Goal: Information Seeking & Learning: Understand process/instructions

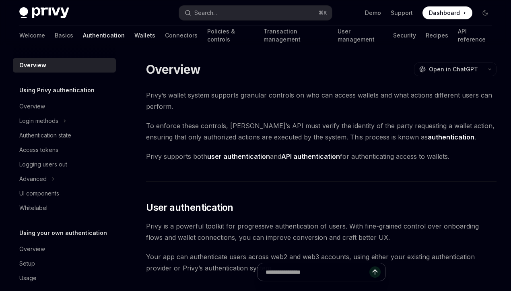
click at [134, 38] on link "Wallets" at bounding box center [144, 35] width 21 height 19
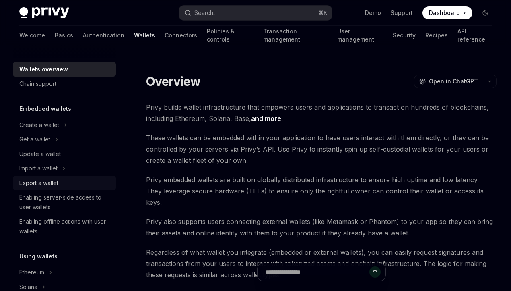
click at [51, 179] on div "Export a wallet" at bounding box center [38, 183] width 39 height 10
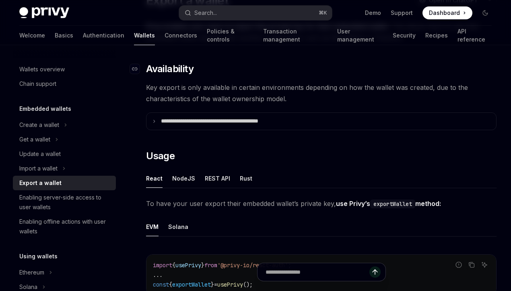
scroll to position [116, 0]
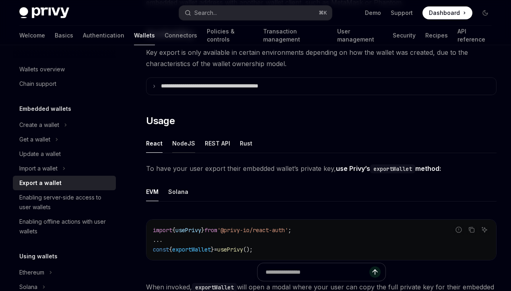
click at [186, 149] on div "NodeJS" at bounding box center [183, 143] width 23 height 19
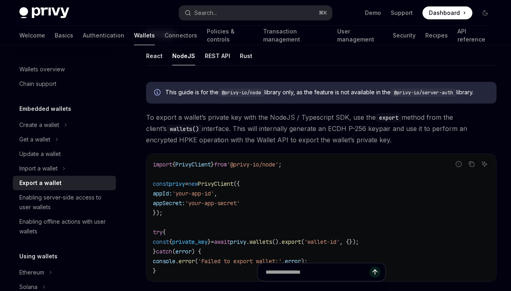
scroll to position [198, 0]
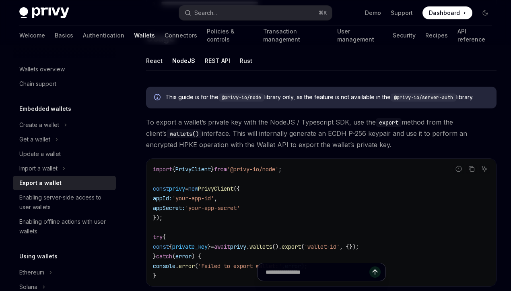
drag, startPoint x: 150, startPoint y: 95, endPoint x: 209, endPoint y: 190, distance: 111.6
click at [209, 190] on div "This guide is for the @privy-io/node library only, as the feature is not availa…" at bounding box center [321, 246] width 351 height 332
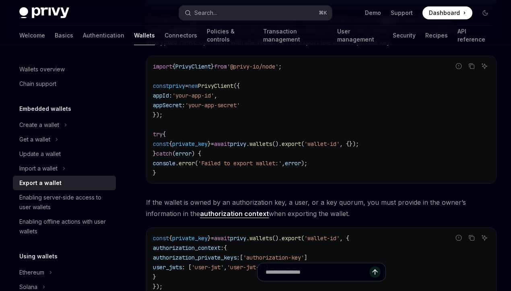
scroll to position [450, 0]
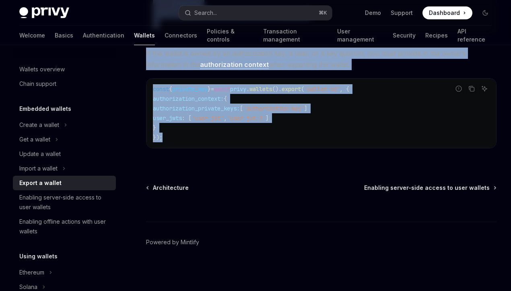
click at [201, 136] on code "const { private_key } = await privy . wallets (). export ( 'wallet-id' , { auth…" at bounding box center [321, 113] width 337 height 58
copy div "Lore ipsum do sit ame @conse-ad/elit seddoei temp, in utl etdolor ma ali enimad…"
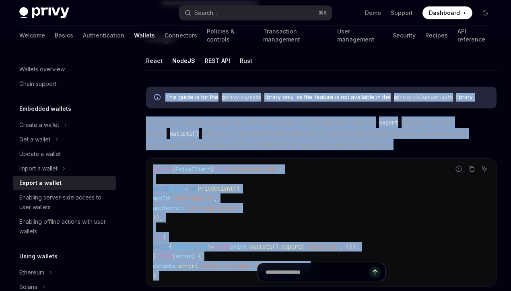
scroll to position [165, 0]
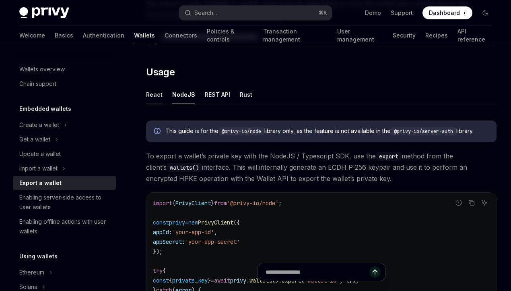
click at [154, 99] on div "React" at bounding box center [154, 94] width 17 height 19
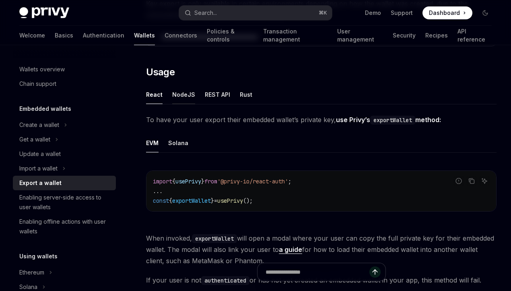
click at [177, 98] on div "NodeJS" at bounding box center [183, 94] width 23 height 19
type textarea "*"
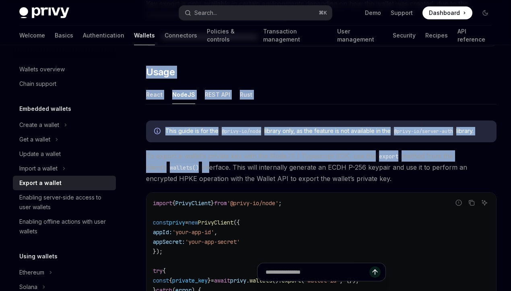
drag, startPoint x: 148, startPoint y: 71, endPoint x: 189, endPoint y: 162, distance: 99.8
click at [189, 162] on div "**********" at bounding box center [321, 192] width 351 height 510
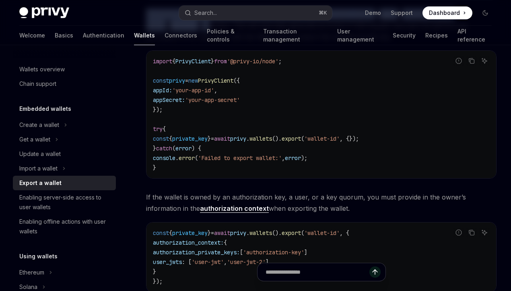
scroll to position [320, 0]
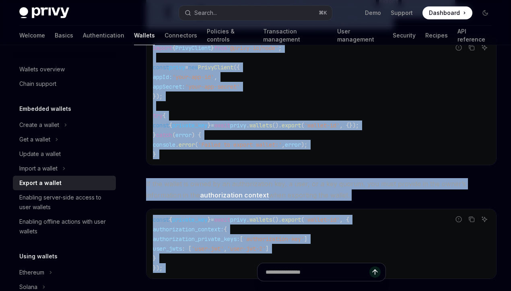
click at [194, 264] on div at bounding box center [321, 276] width 351 height 30
copy div "Lorem Ipsum DoloRS AMET CON Adip Elit seddo ei tem inc @utlab-et/dolo magnaal e…"
click at [419, 118] on code "import { PrivyClient } from '@privy-io/node' ; const privy = new PrivyClient ({…" at bounding box center [321, 101] width 337 height 116
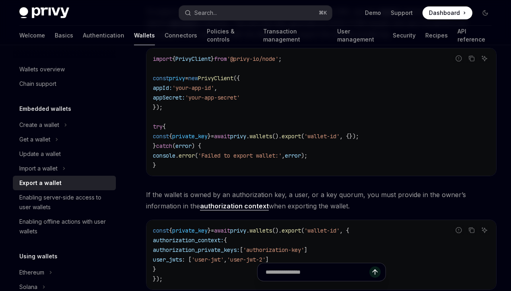
scroll to position [271, 0]
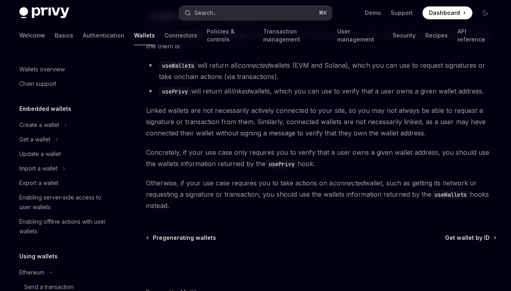
click at [227, 15] on button "Search... ⌘ K" at bounding box center [255, 13] width 153 height 14
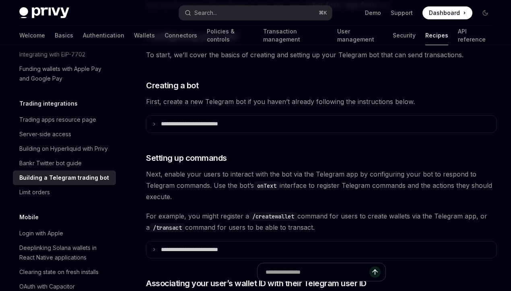
scroll to position [267, 0]
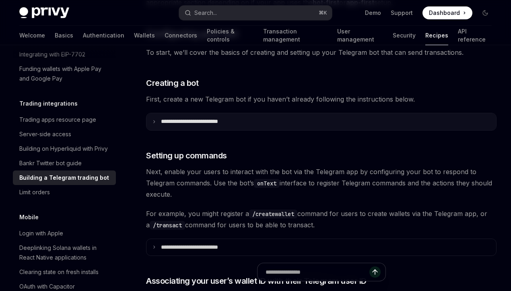
click at [208, 124] on p "**********" at bounding box center [201, 121] width 80 height 7
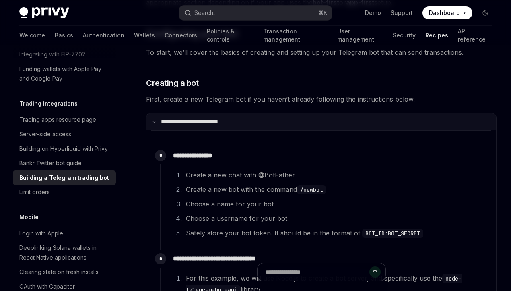
click at [208, 124] on p "**********" at bounding box center [200, 121] width 78 height 7
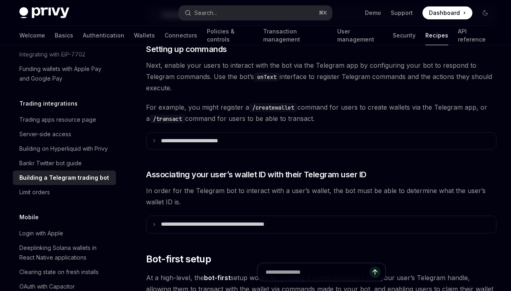
scroll to position [389, 0]
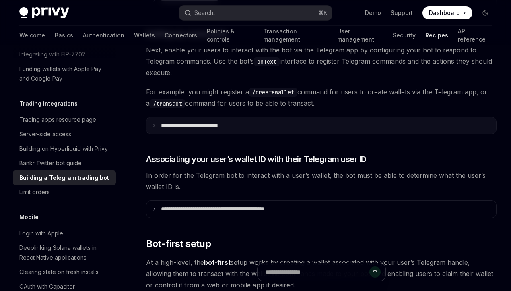
click at [208, 124] on p "**********" at bounding box center [203, 125] width 85 height 7
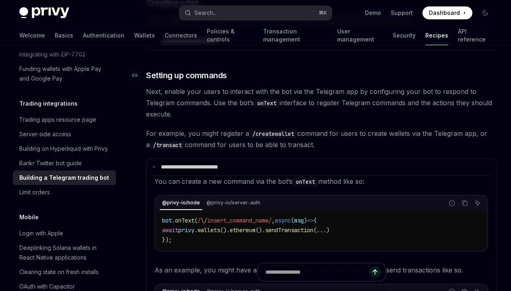
scroll to position [351, 0]
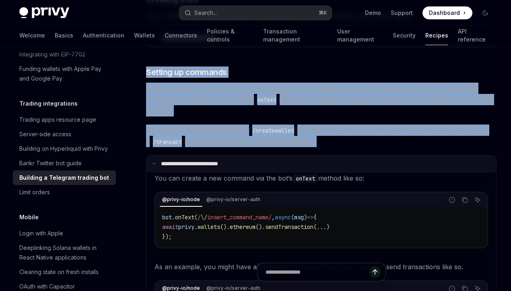
drag, startPoint x: 148, startPoint y: 72, endPoint x: 187, endPoint y: 157, distance: 93.1
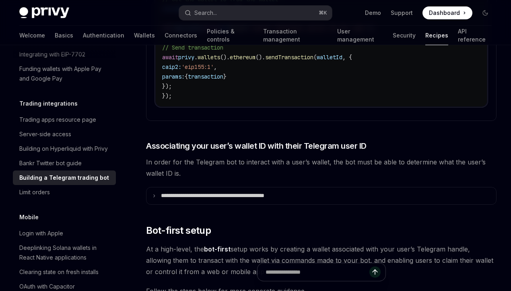
scroll to position [797, 0]
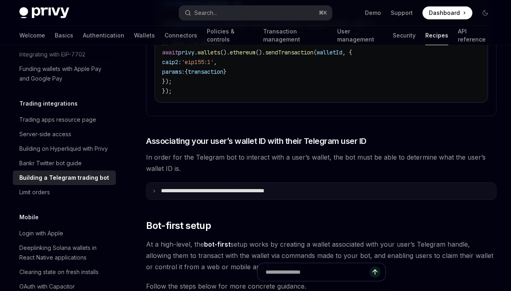
click at [182, 191] on p "**********" at bounding box center [230, 190] width 138 height 7
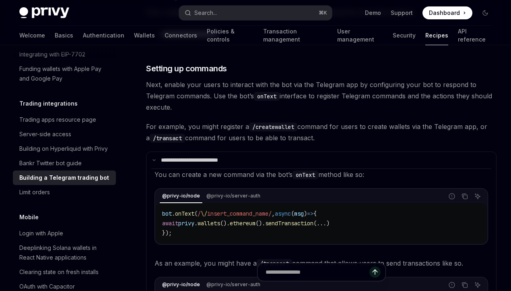
scroll to position [356, 0]
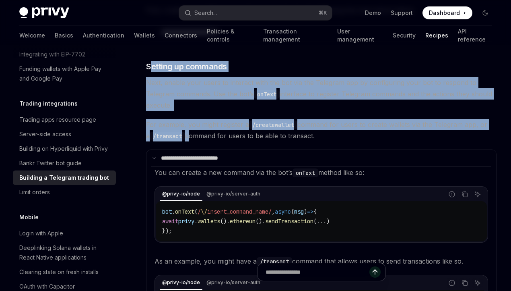
drag, startPoint x: 150, startPoint y: 66, endPoint x: 184, endPoint y: 136, distance: 77.9
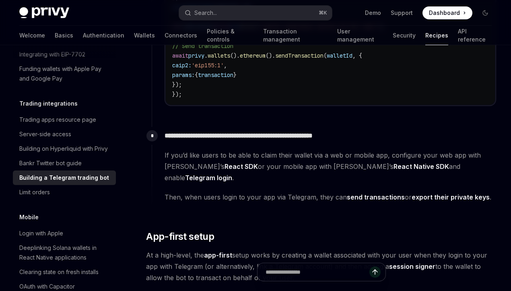
scroll to position [1803, 0]
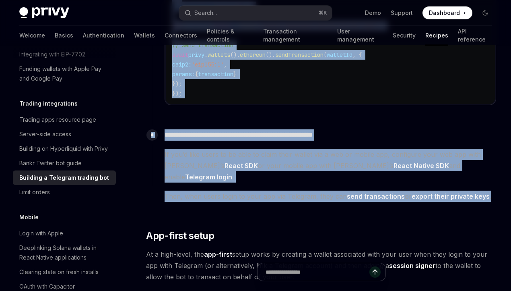
click at [256, 191] on div "**********" at bounding box center [324, 168] width 345 height 84
copy div "**********"
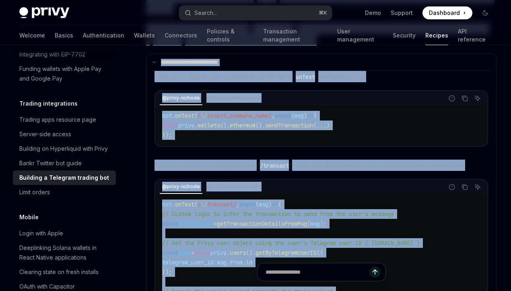
scroll to position [422, 0]
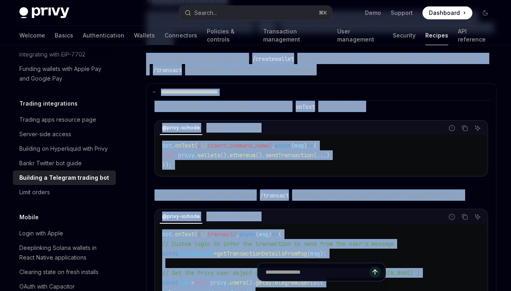
click at [349, 159] on code "bot . onText ( / \/ insert_command_name/ , async ( msg ) => { await privy . wal…" at bounding box center [321, 154] width 318 height 29
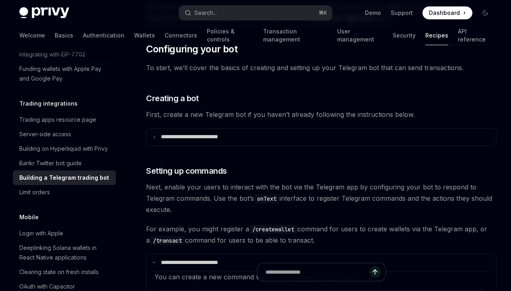
scroll to position [250, 0]
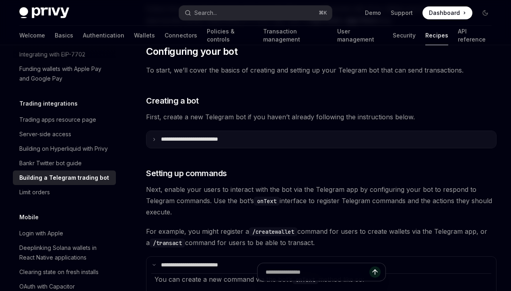
click at [244, 138] on summary "**********" at bounding box center [322, 139] width 350 height 17
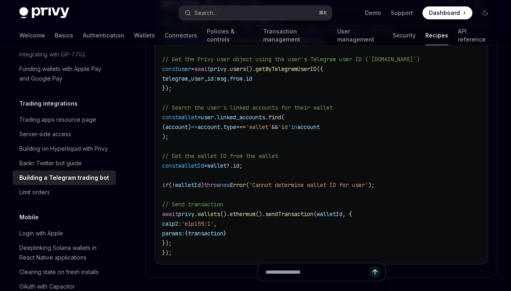
scroll to position [1096, 0]
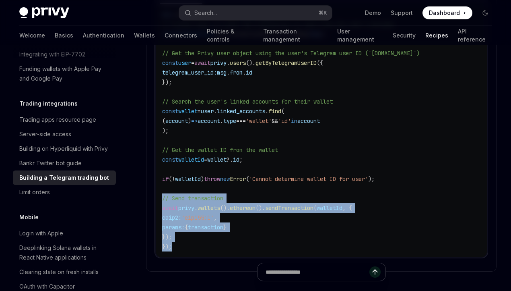
drag, startPoint x: 223, startPoint y: 247, endPoint x: 163, endPoint y: 196, distance: 78.3
click at [163, 196] on code "bot . onText ( / \/ transact/ , async ( msg ) => { // Custom logic to infer the…" at bounding box center [321, 130] width 318 height 241
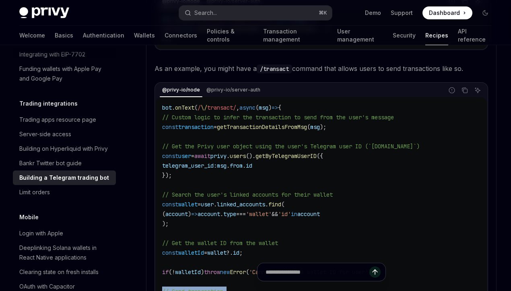
scroll to position [998, 0]
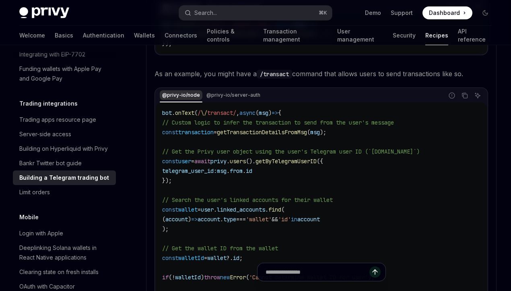
click at [165, 99] on div "@privy-io/node" at bounding box center [181, 95] width 43 height 10
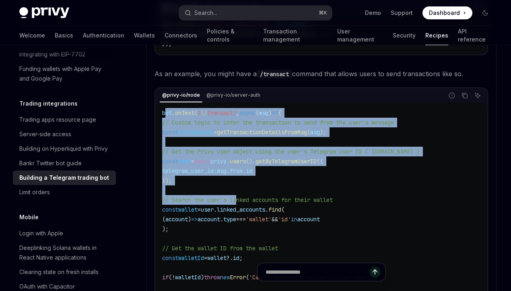
drag, startPoint x: 164, startPoint y: 111, endPoint x: 240, endPoint y: 198, distance: 114.9
click at [240, 198] on code "bot . onText ( / \/ transact/ , async ( msg ) => { // Custom logic to infer the…" at bounding box center [321, 228] width 318 height 241
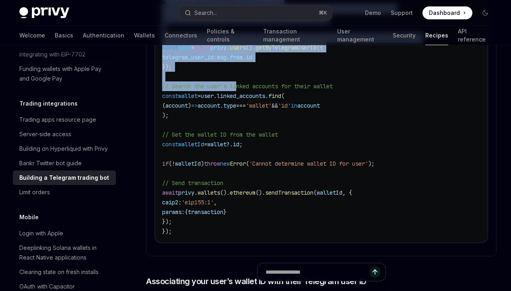
click at [204, 225] on code "bot . onText ( / \/ transact/ , async ( msg ) => { // Custom logic to infer the…" at bounding box center [321, 114] width 318 height 241
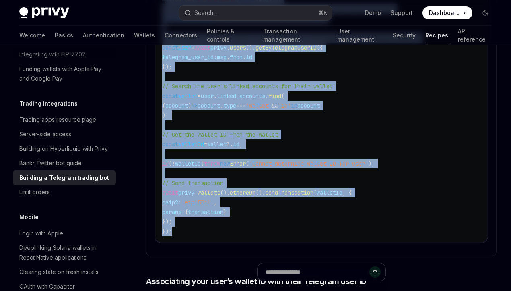
click at [200, 227] on code "bot . onText ( / \/ transact/ , async ( msg ) => { // Custom logic to infer the…" at bounding box center [321, 114] width 318 height 241
copy code "ot . onText ( / \/ transact/ , async ( msg ) => { // Custom logic to infer the …"
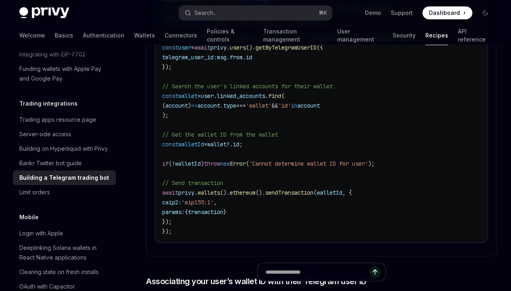
click at [313, 208] on code "bot . onText ( / \/ transact/ , async ( msg ) => { // Custom logic to infer the…" at bounding box center [321, 114] width 318 height 241
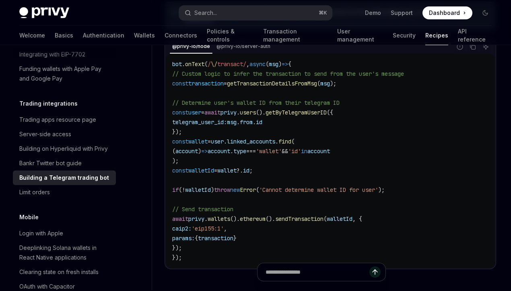
scroll to position [2093, 0]
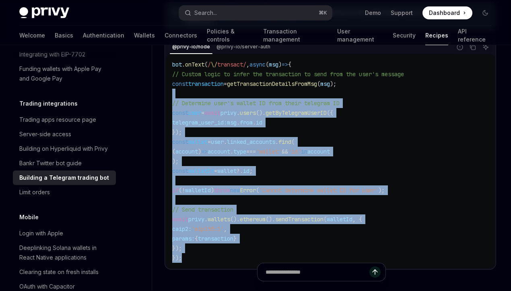
drag, startPoint x: 201, startPoint y: 255, endPoint x: 182, endPoint y: 94, distance: 162.1
click at [182, 94] on code "bot . onText ( / \/ transact/ , async ( msg ) => { // Custom logic to infer the…" at bounding box center [330, 161] width 316 height 203
copy code "// Determine user's wallet ID from their telegram ID const user = await privy .…"
